Goal: Transaction & Acquisition: Download file/media

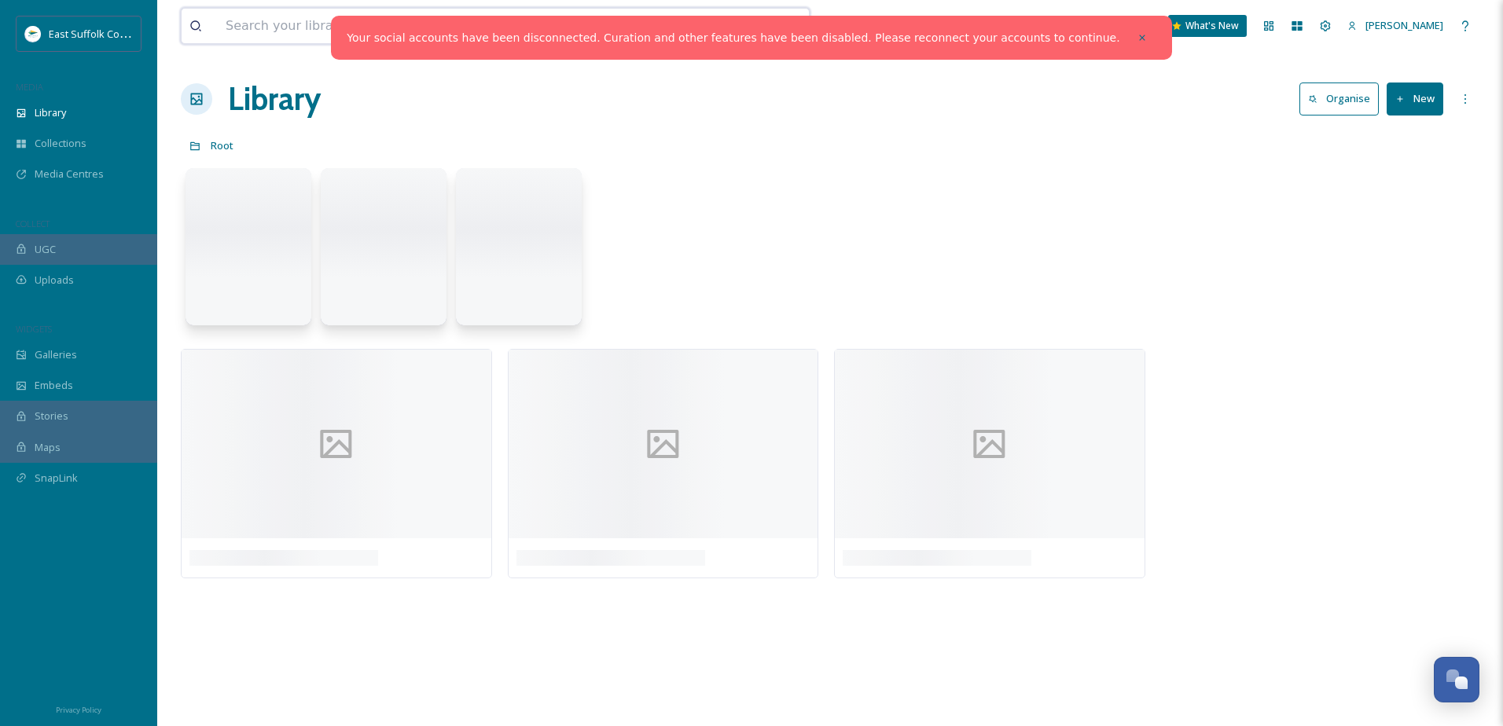
click at [332, 10] on input at bounding box center [449, 26] width 463 height 35
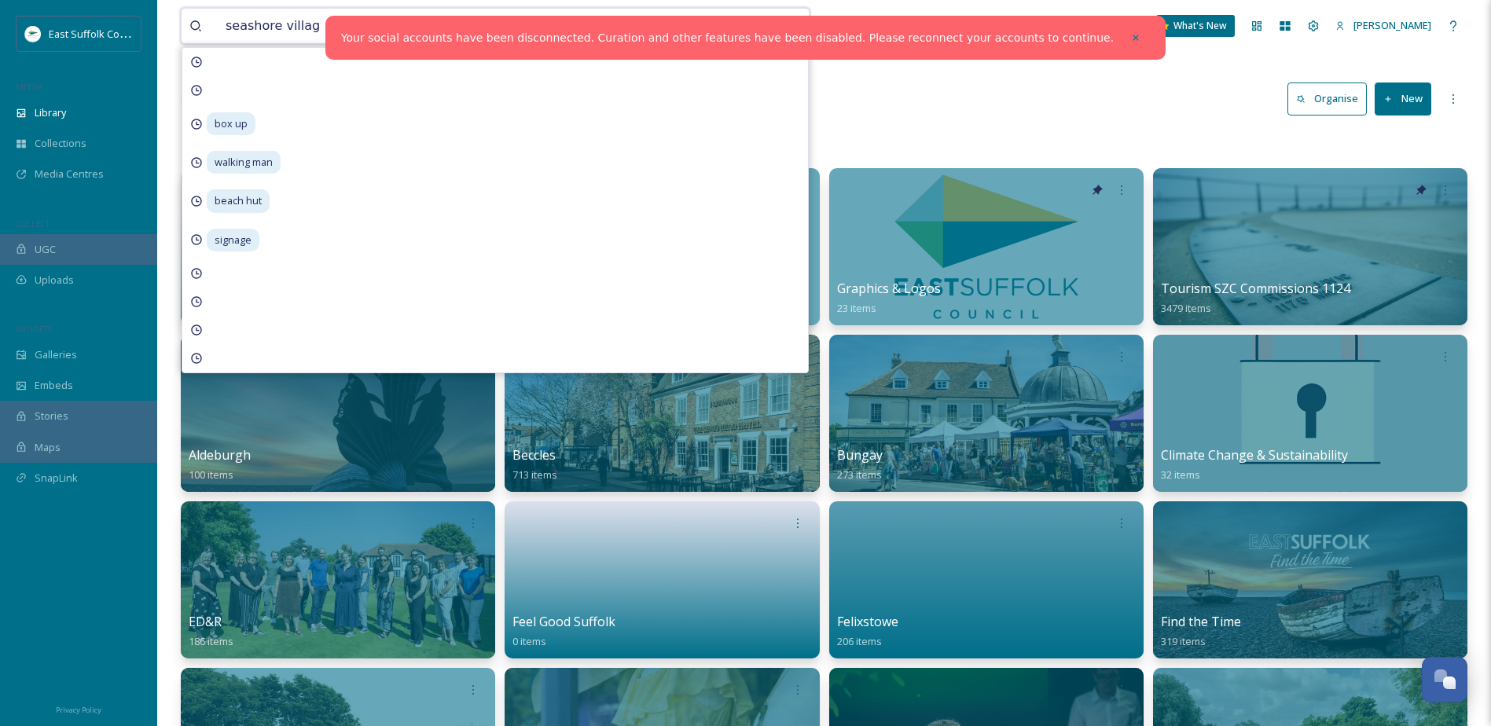
type input "seashore village"
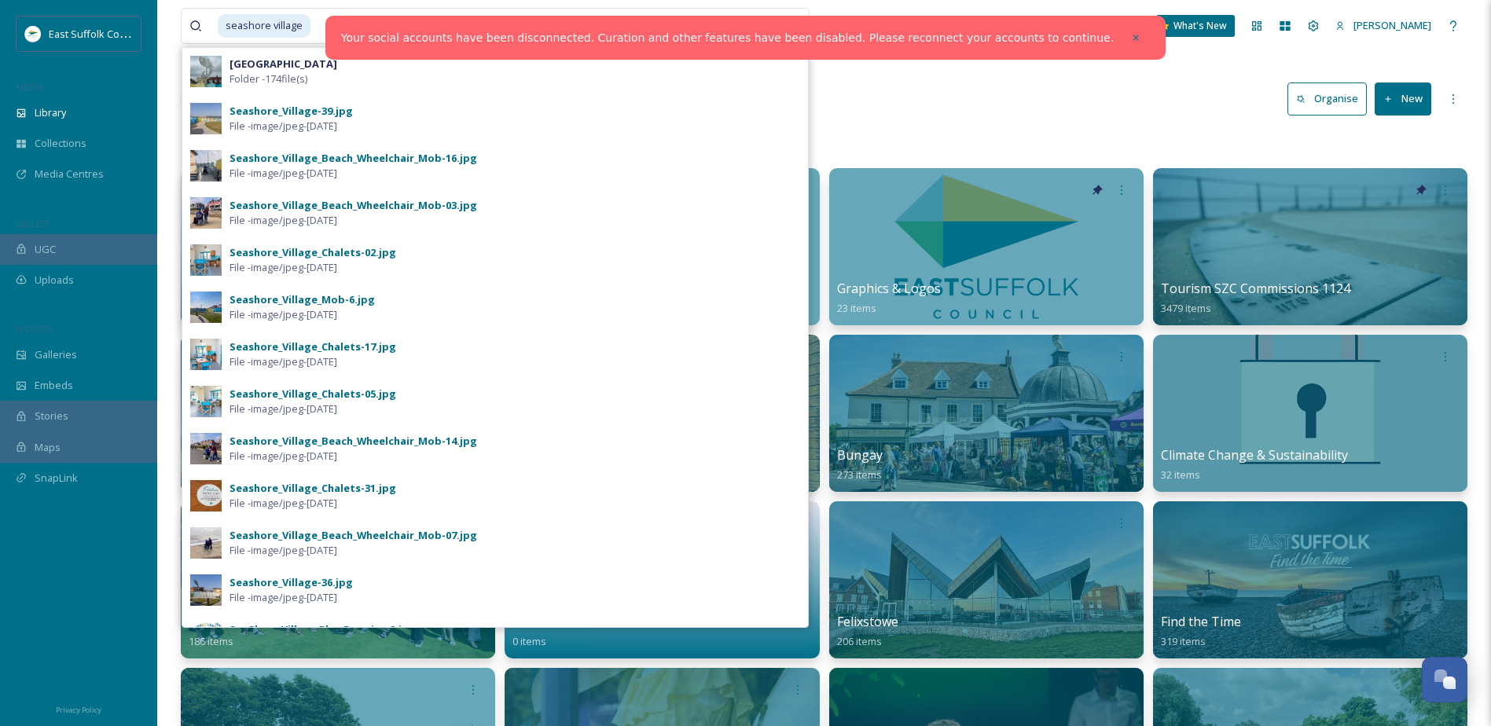
click at [1122, 31] on div at bounding box center [1136, 38] width 28 height 28
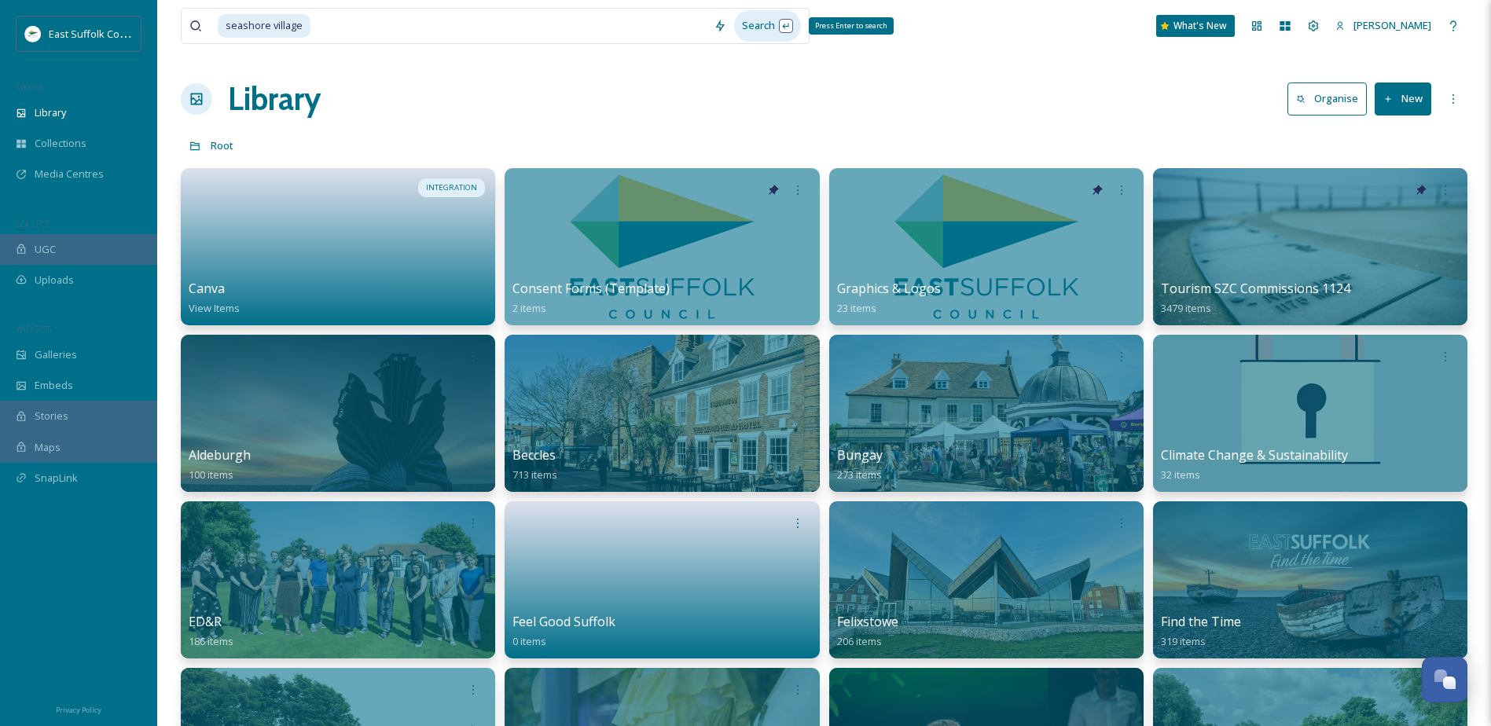
click at [774, 23] on div "Search Press Enter to search" at bounding box center [767, 25] width 67 height 31
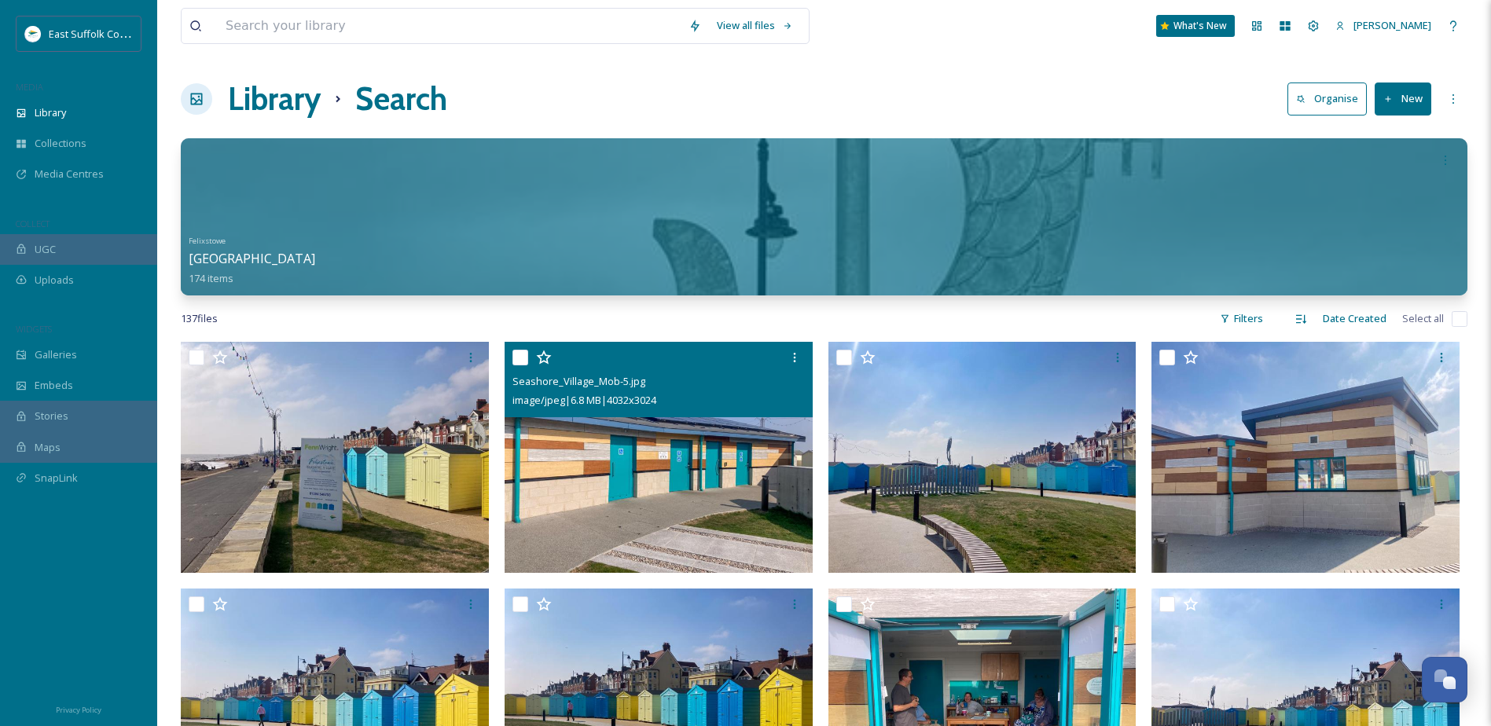
scroll to position [157, 0]
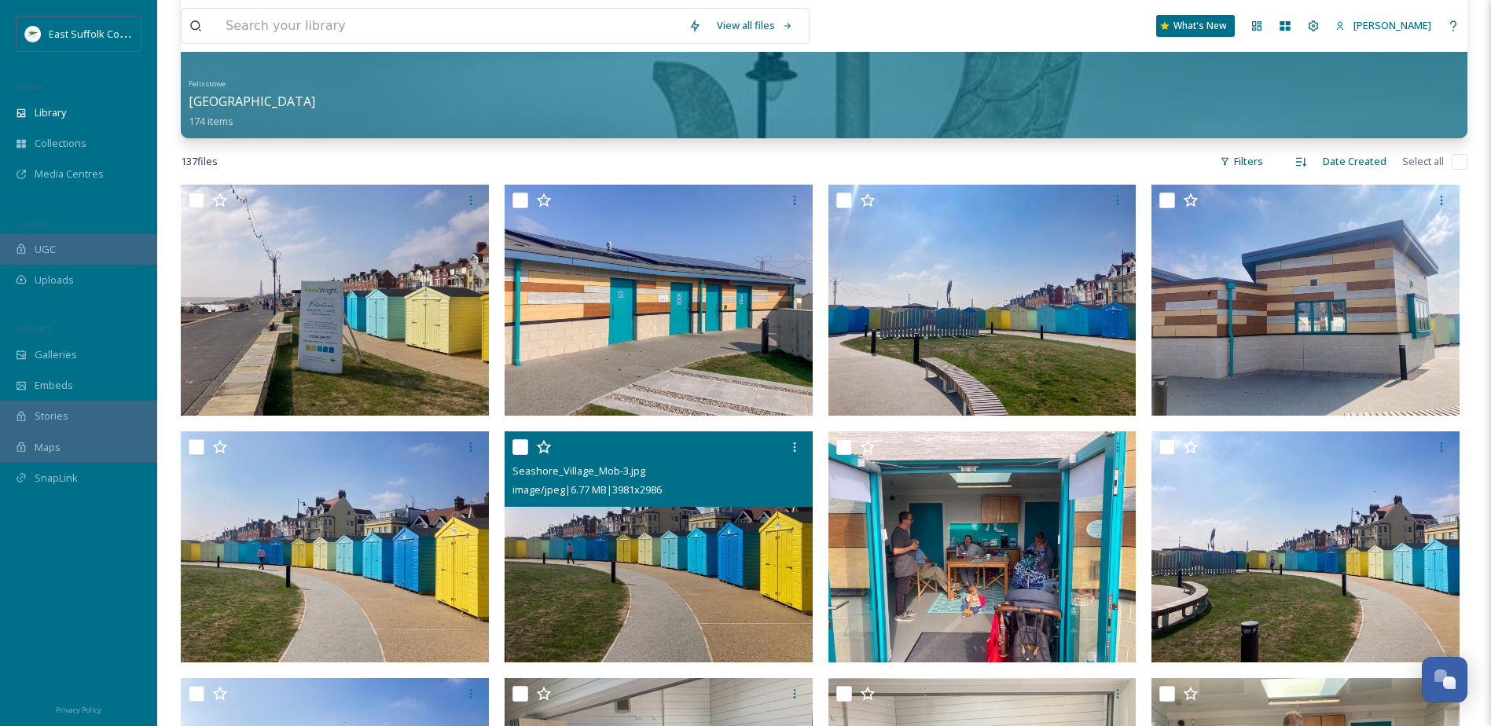
click at [660, 552] on img at bounding box center [659, 547] width 308 height 231
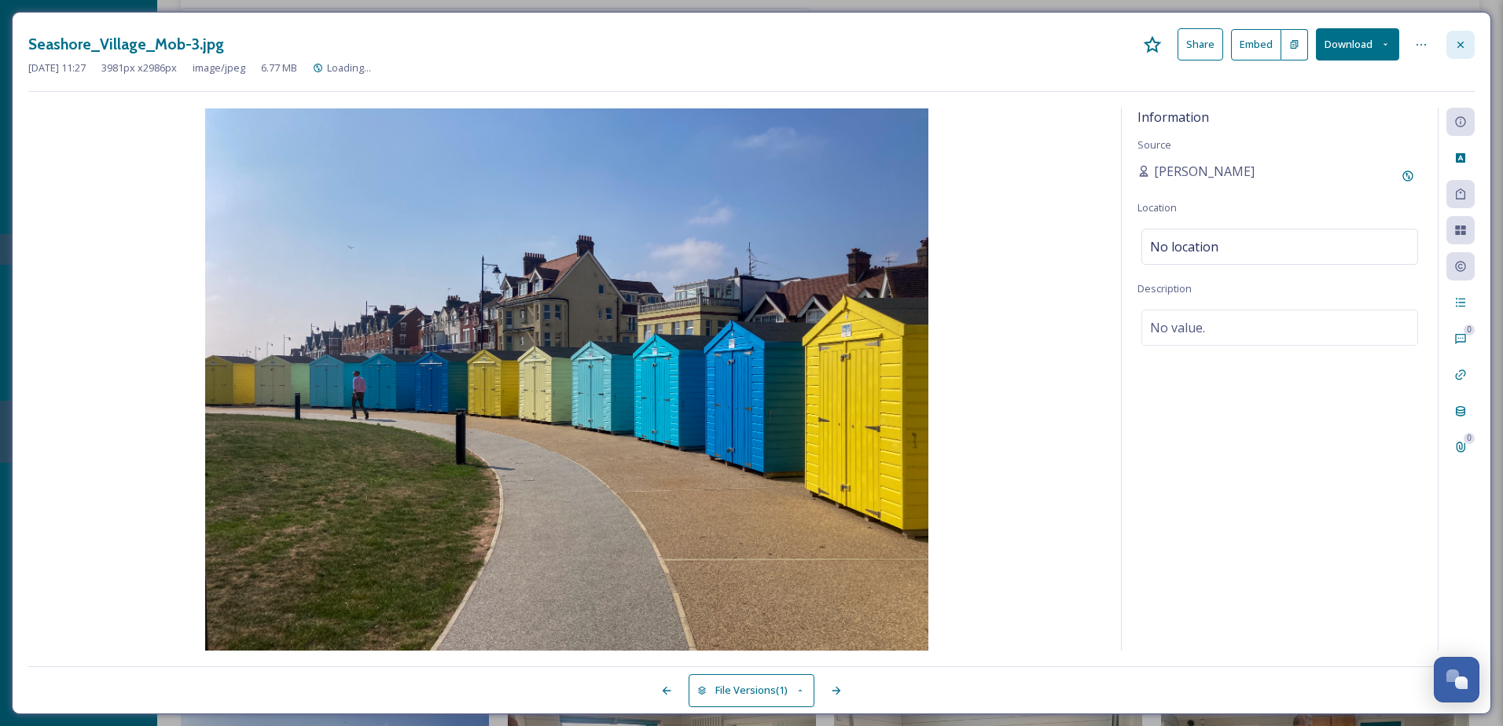
click at [1464, 35] on div at bounding box center [1460, 45] width 28 height 28
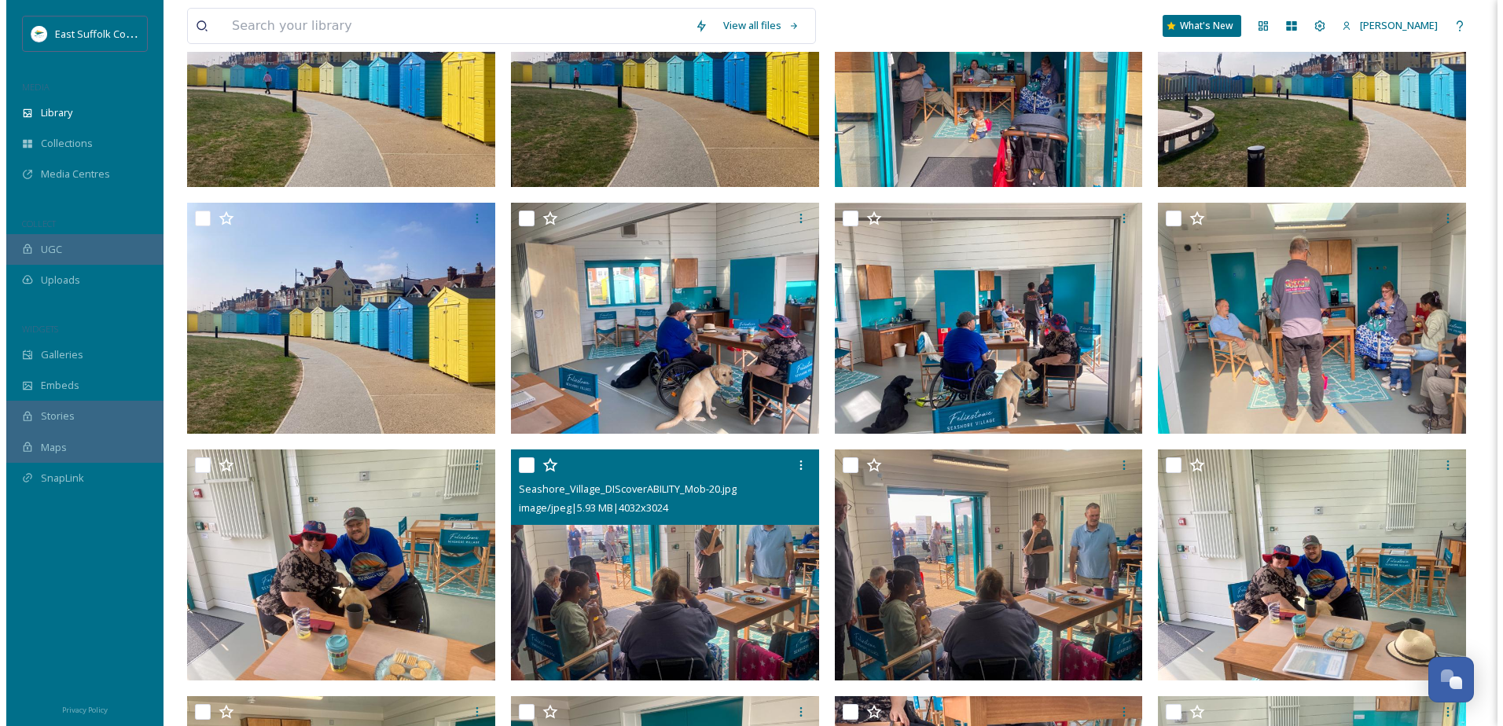
scroll to position [786, 0]
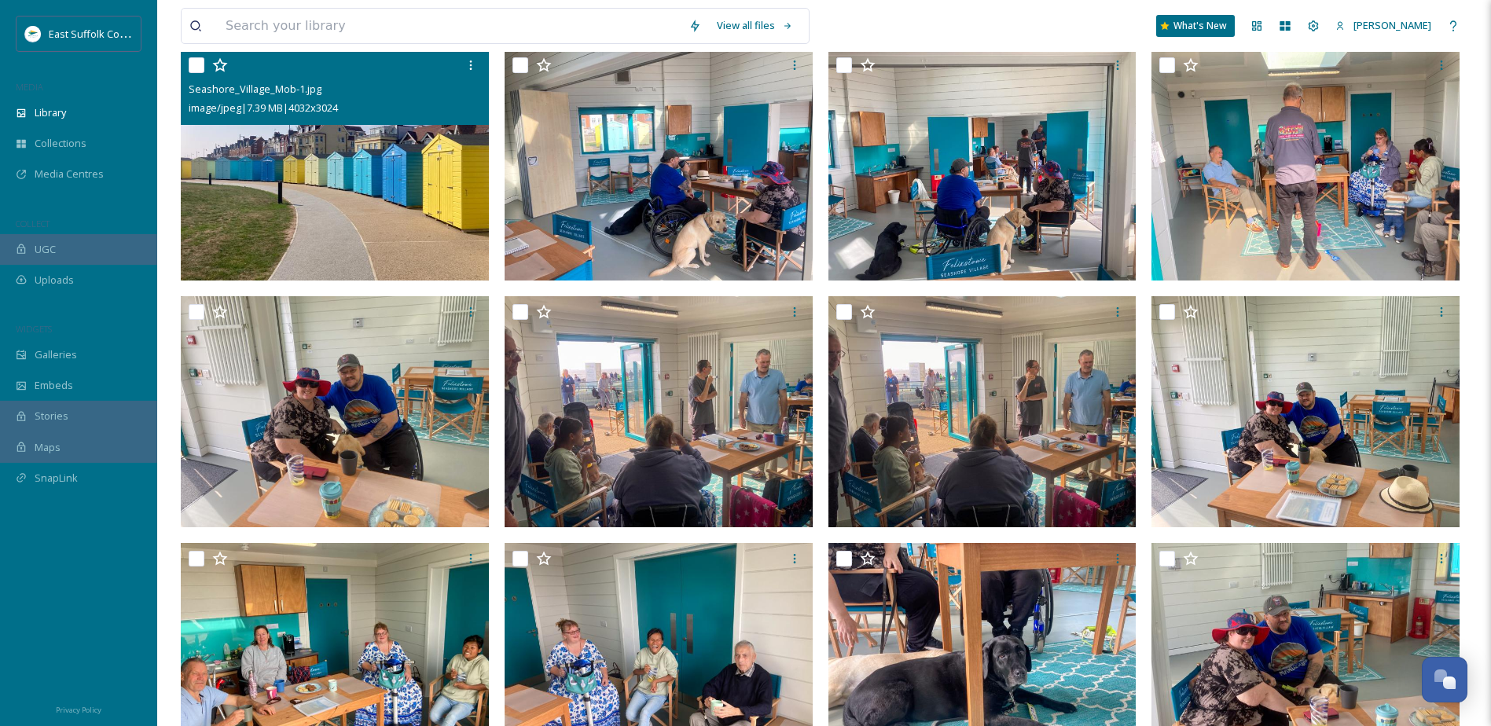
click at [387, 204] on img at bounding box center [335, 165] width 308 height 231
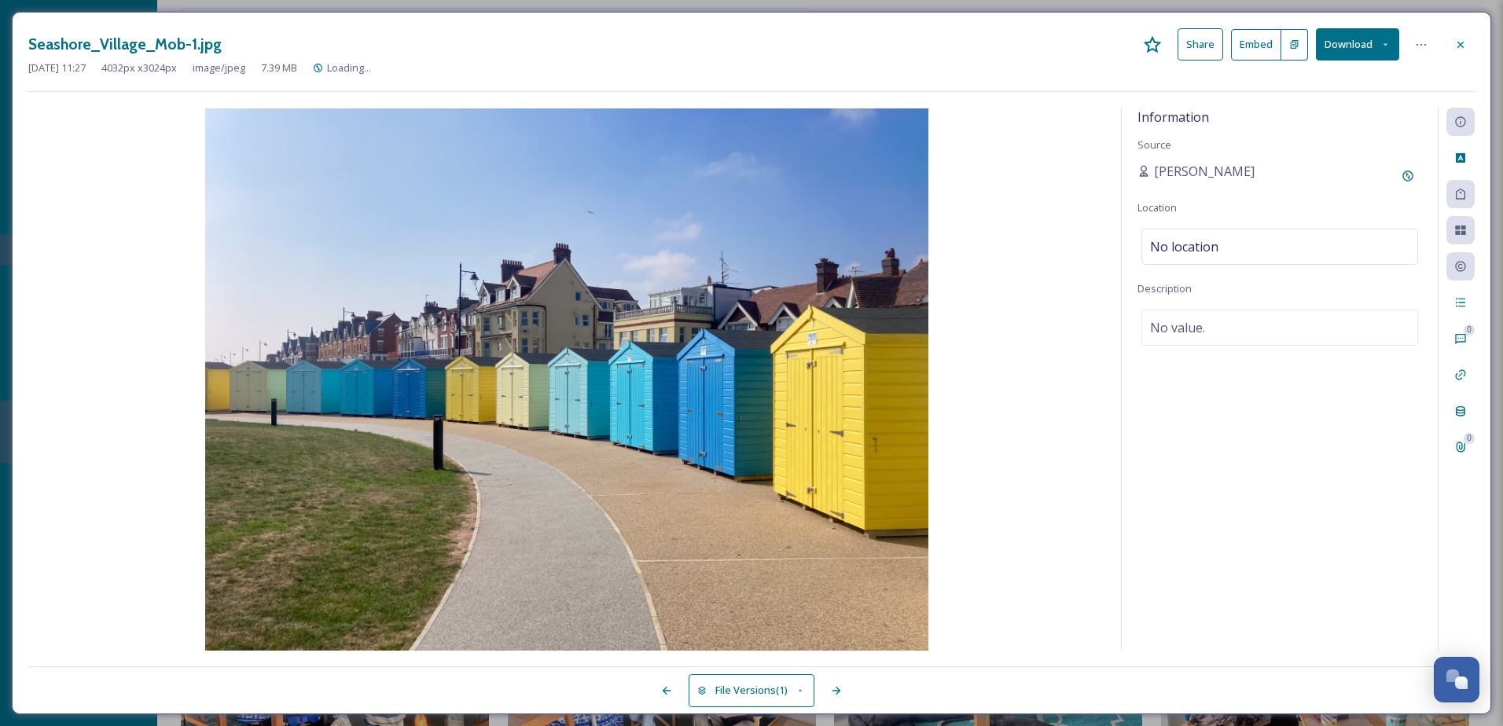
click at [1377, 42] on button "Download" at bounding box center [1357, 44] width 83 height 32
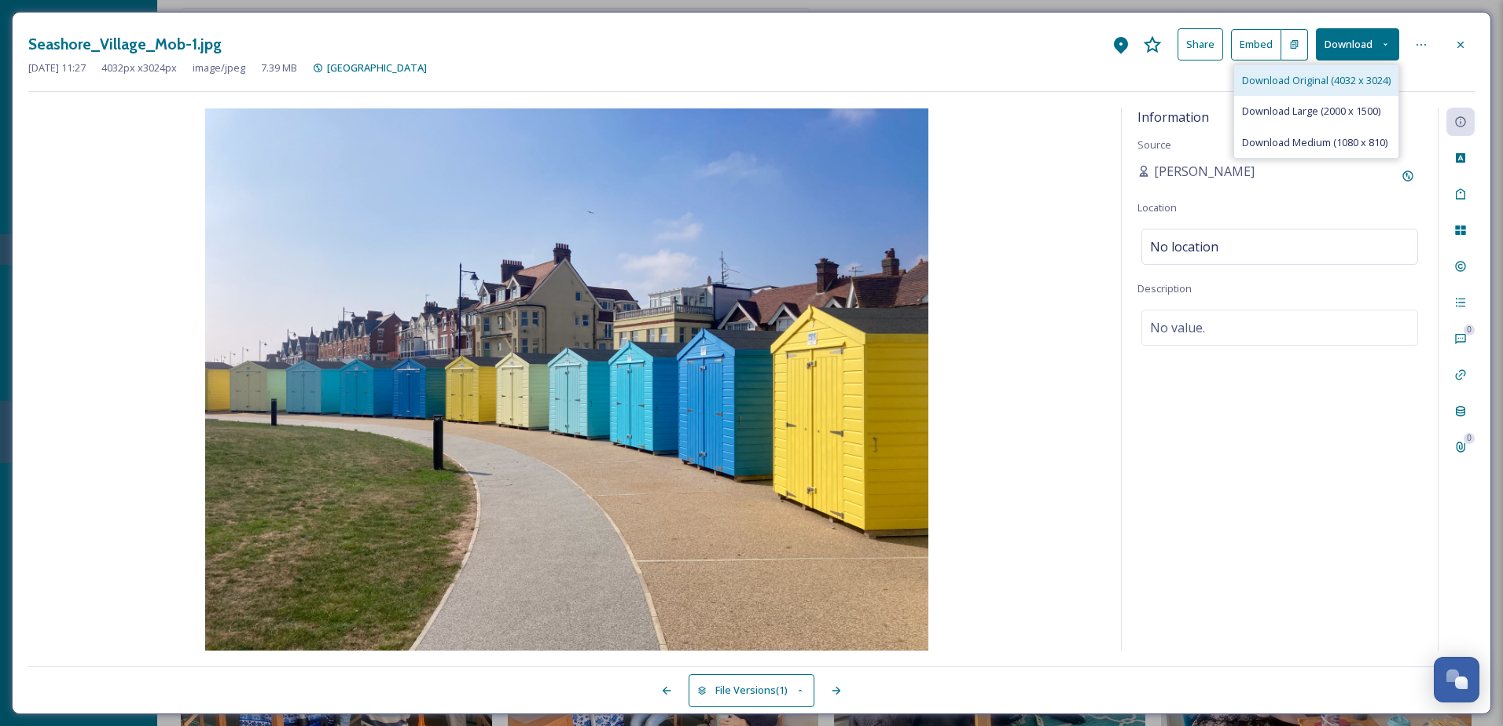
click at [1335, 85] on span "Download Original (4032 x 3024)" at bounding box center [1316, 80] width 149 height 15
